Goal: Find specific page/section: Find specific page/section

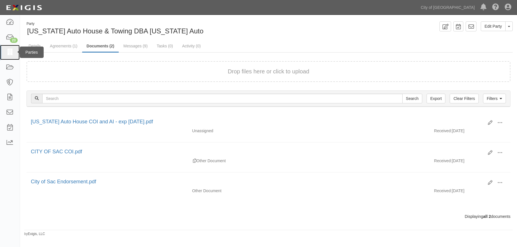
click at [10, 54] on icon at bounding box center [10, 52] width 8 height 7
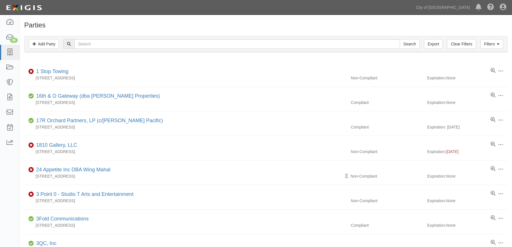
click at [54, 71] on link "1 Stop Towing" at bounding box center [52, 71] width 32 height 6
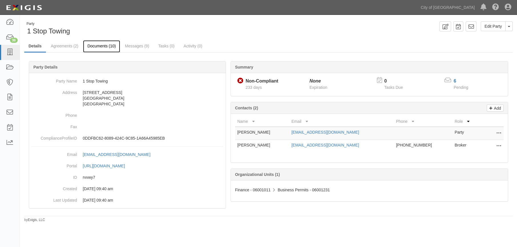
click at [109, 47] on link "Documents (10)" at bounding box center [101, 46] width 37 height 12
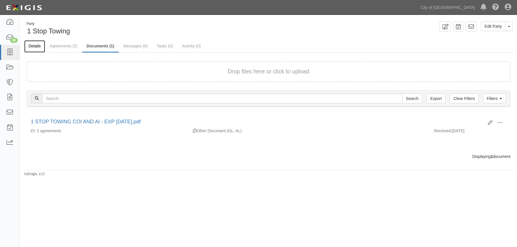
click at [38, 45] on link "Details" at bounding box center [34, 46] width 21 height 12
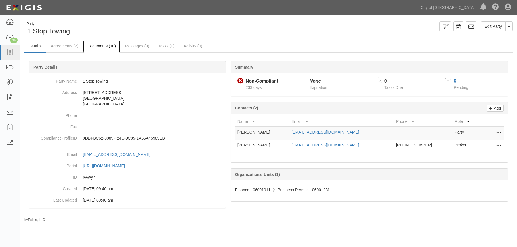
click at [105, 48] on link "Documents (10)" at bounding box center [101, 46] width 37 height 12
